Goal: Task Accomplishment & Management: Manage account settings

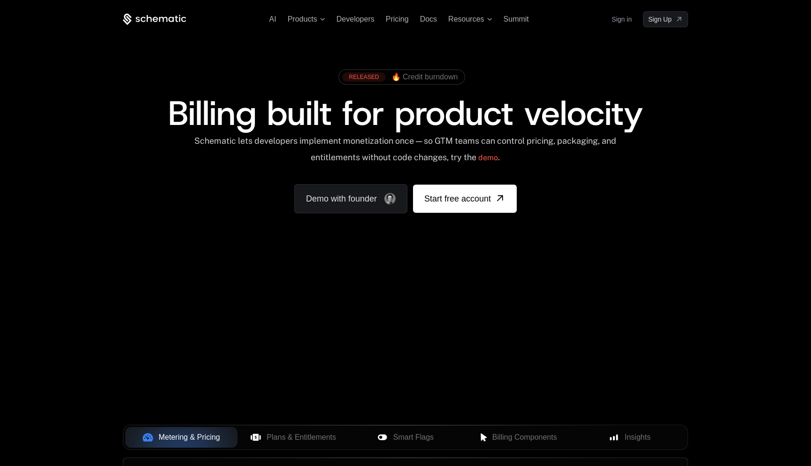
click at [625, 22] on link "Sign in" at bounding box center [622, 19] width 20 height 15
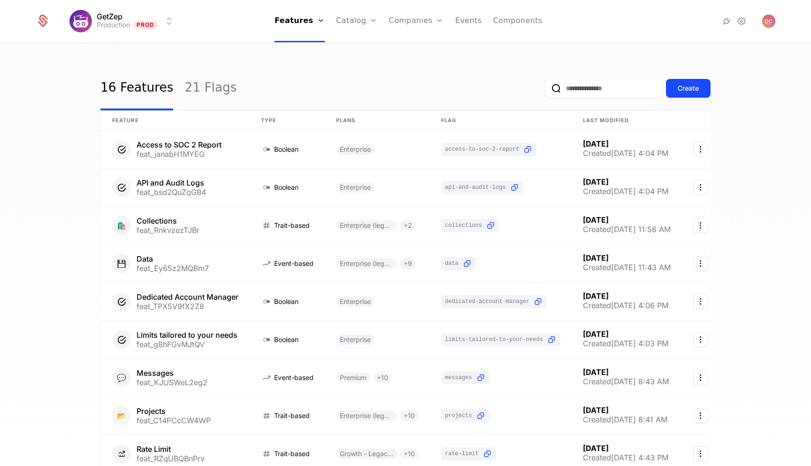
click at [423, 48] on link "Companies" at bounding box center [422, 46] width 43 height 8
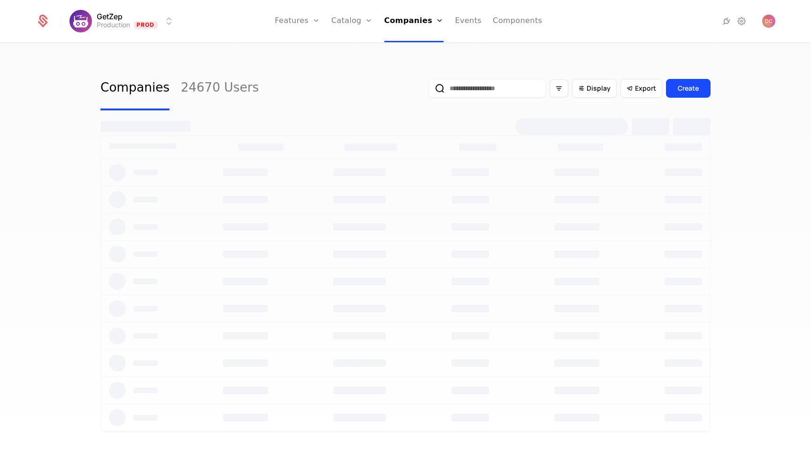
click at [409, 65] on link "Users" at bounding box center [417, 61] width 43 height 8
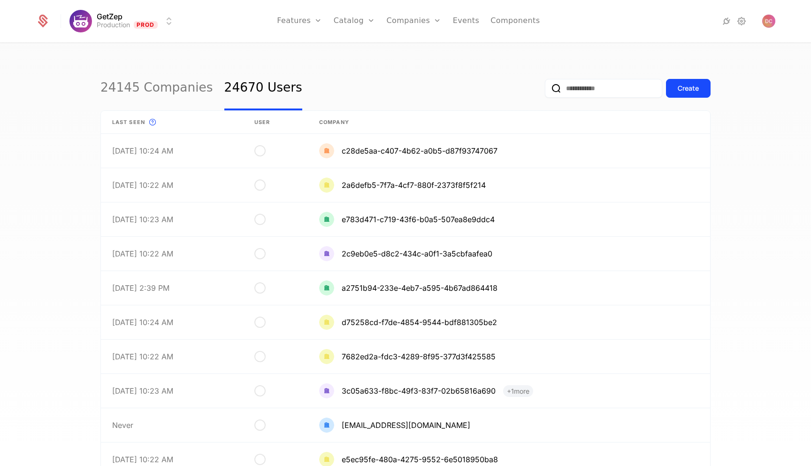
click at [564, 86] on input "email" at bounding box center [603, 88] width 117 height 19
paste input "**********"
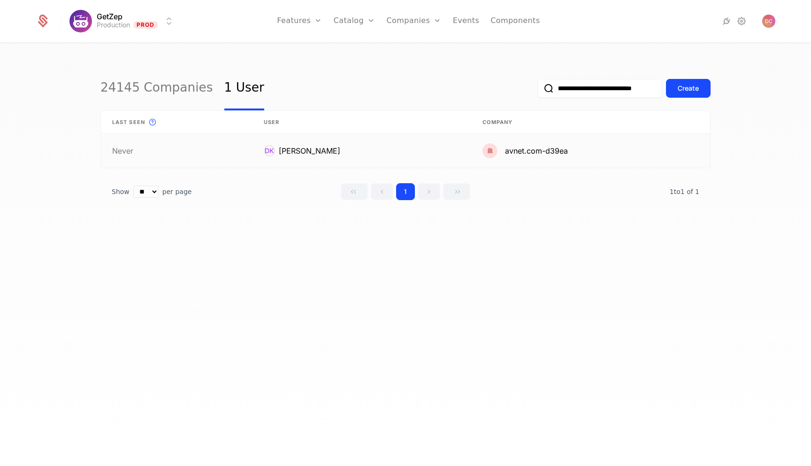
type input "**********"
click at [316, 145] on link at bounding box center [362, 151] width 219 height 34
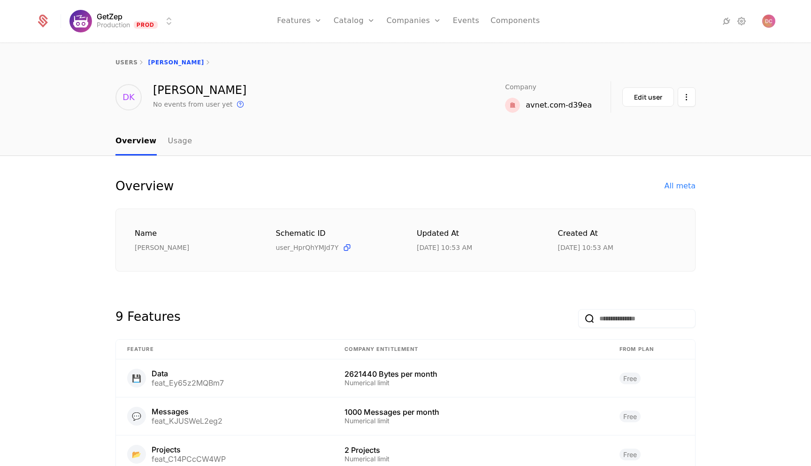
click at [581, 108] on div "avnet.com-d39ea" at bounding box center [559, 105] width 66 height 11
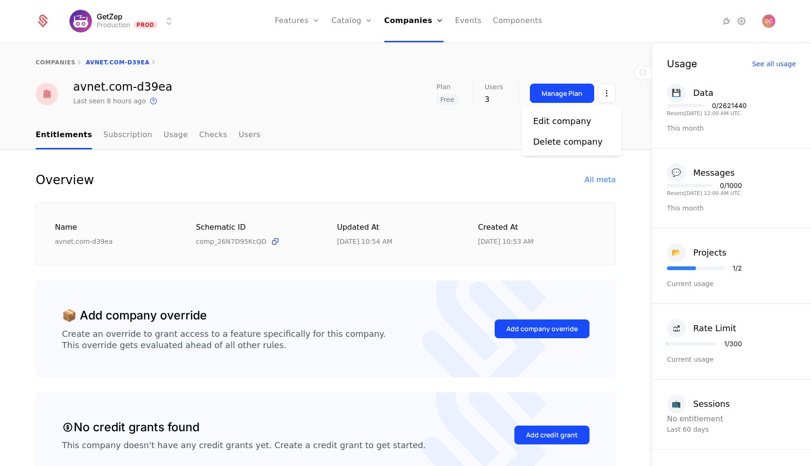
click at [609, 99] on html "GetZep Production Prod Features Features Flags Catalog Plans Add Ons Credits Co…" at bounding box center [405, 233] width 811 height 466
click at [399, 124] on html "GetZep Production Prod Features Features Flags Catalog Plans Add Ons Credits Co…" at bounding box center [405, 233] width 811 height 466
click at [572, 97] on div "Manage Plan" at bounding box center [562, 93] width 41 height 9
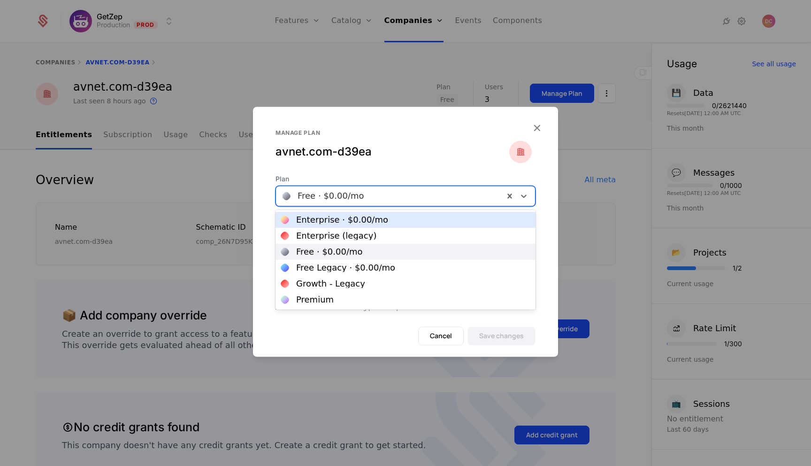
click at [356, 202] on div at bounding box center [390, 195] width 215 height 13
click at [384, 222] on div "Enterprise · $0.00 /mo" at bounding box center [405, 220] width 249 height 8
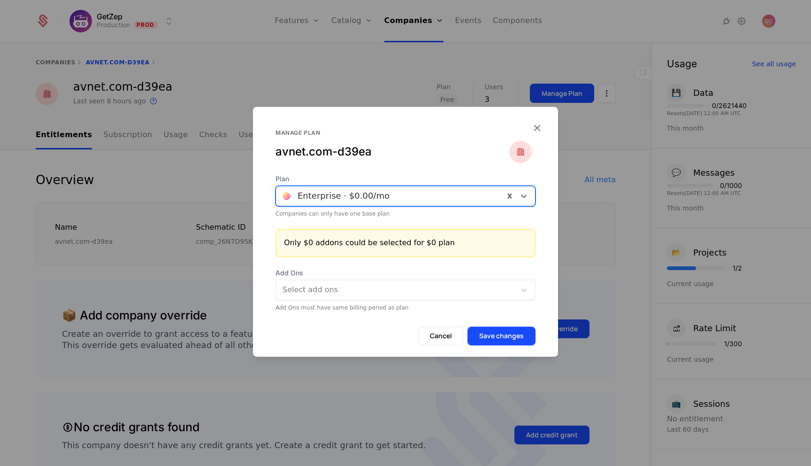
click at [408, 196] on div at bounding box center [390, 195] width 215 height 13
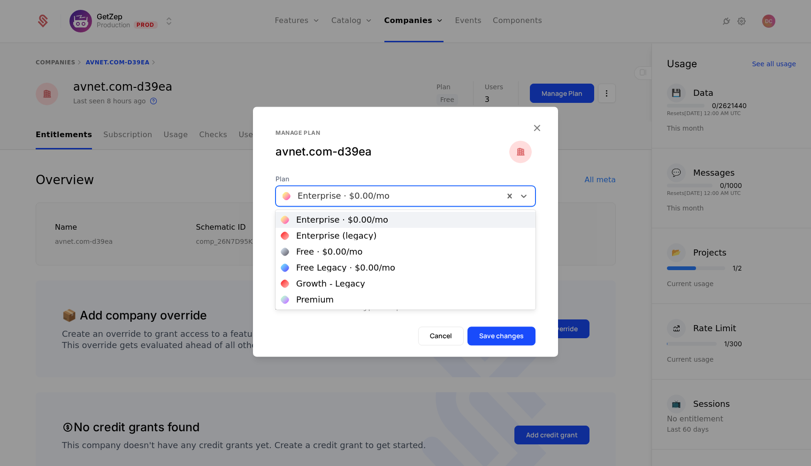
click at [386, 220] on div "Enterprise · $0.00 /mo" at bounding box center [405, 220] width 249 height 8
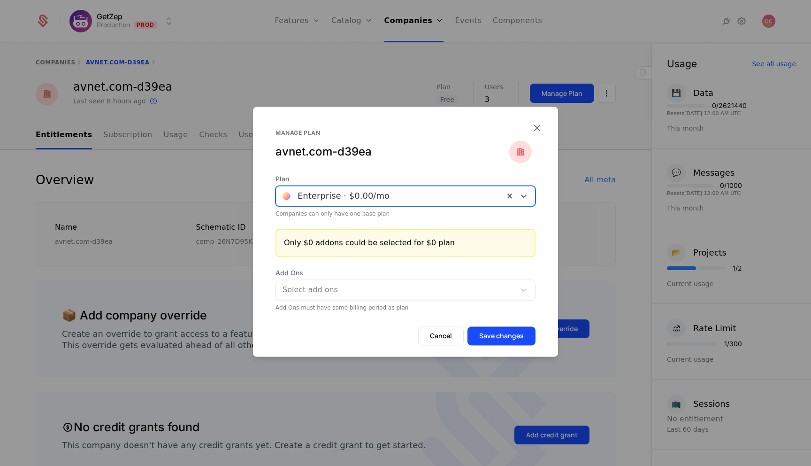
click at [480, 294] on div at bounding box center [396, 289] width 228 height 13
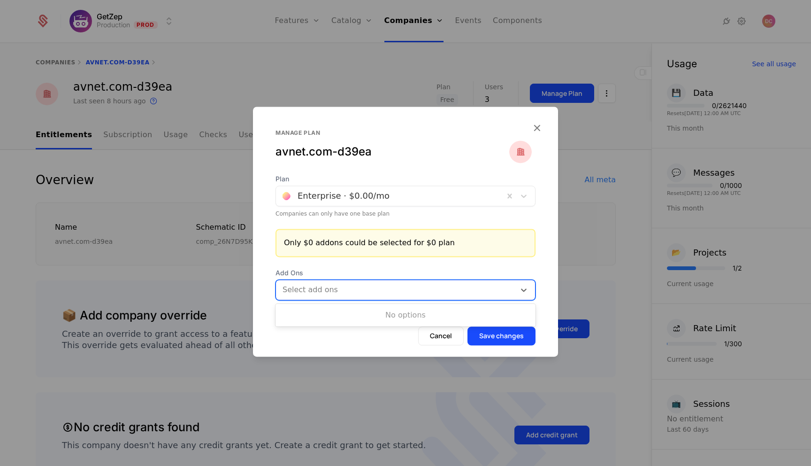
click at [481, 274] on span "Add Ons" at bounding box center [406, 272] width 260 height 9
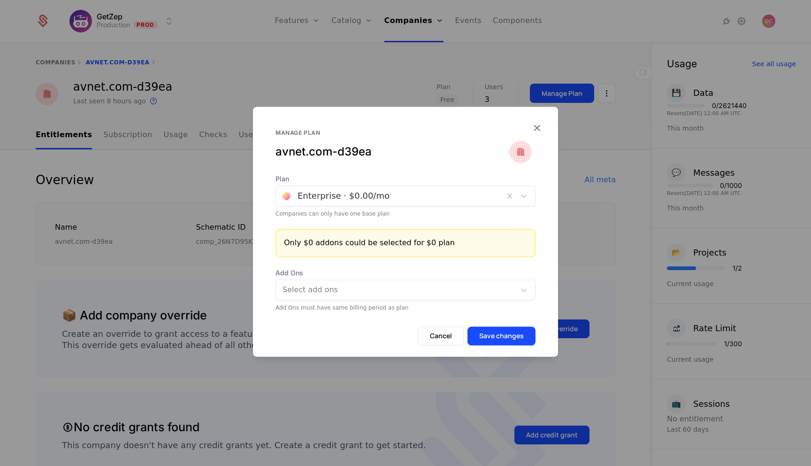
click at [500, 334] on button "Save changes" at bounding box center [502, 335] width 68 height 19
